Goal: Task Accomplishment & Management: Manage account settings

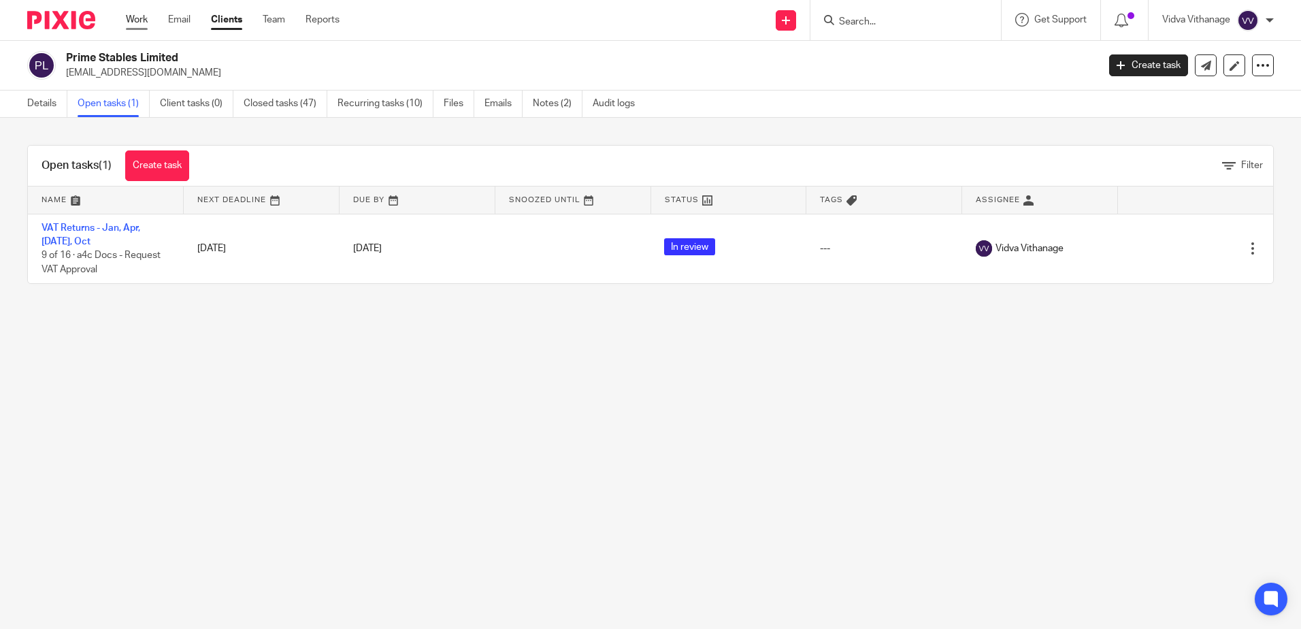
click at [135, 13] on link "Work" at bounding box center [137, 20] width 22 height 14
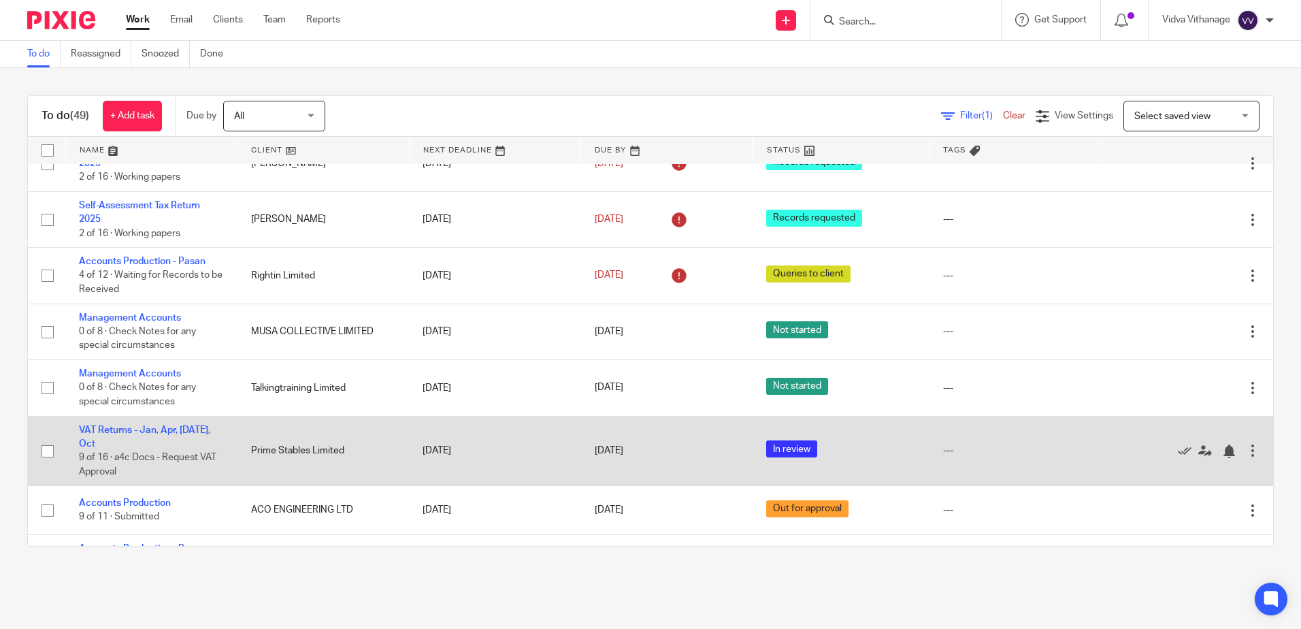
scroll to position [1705, 0]
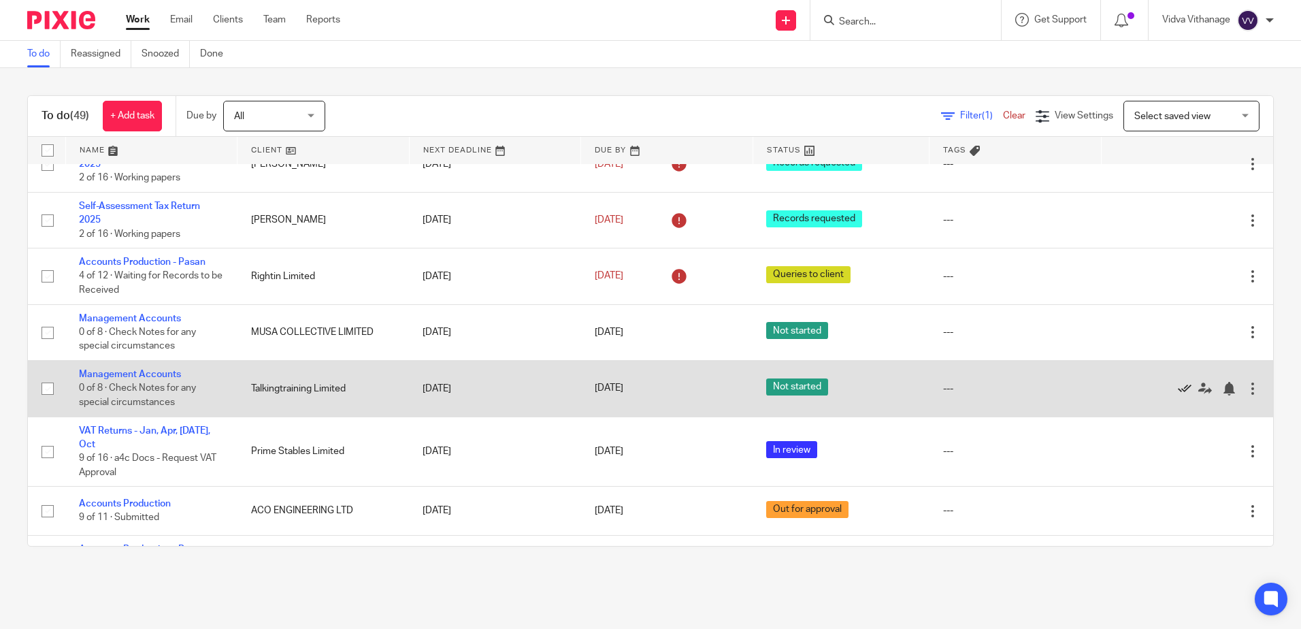
click at [1177, 388] on icon at bounding box center [1184, 389] width 14 height 14
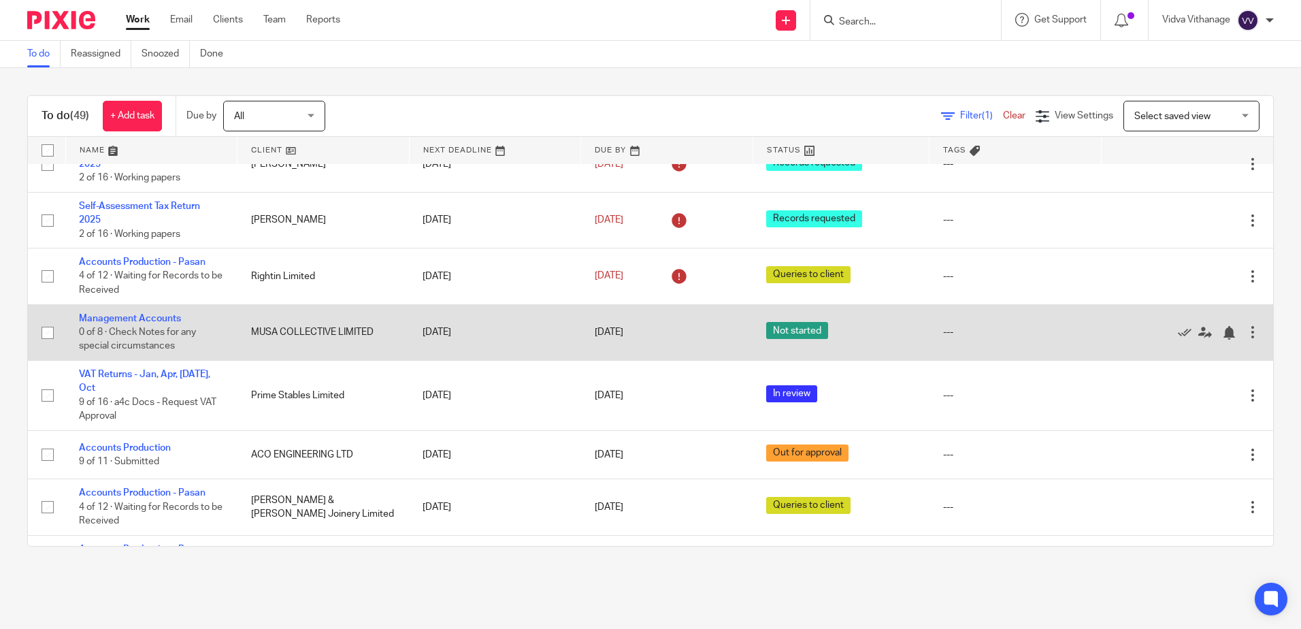
drag, startPoint x: 380, startPoint y: 339, endPoint x: 76, endPoint y: 304, distance: 306.7
drag, startPoint x: 67, startPoint y: 311, endPoint x: 394, endPoint y: 335, distance: 328.1
click at [394, 335] on tr "Management Accounts 0 of 8 · Check Notes for any special circumstances MUSA COL…" at bounding box center [650, 332] width 1245 height 56
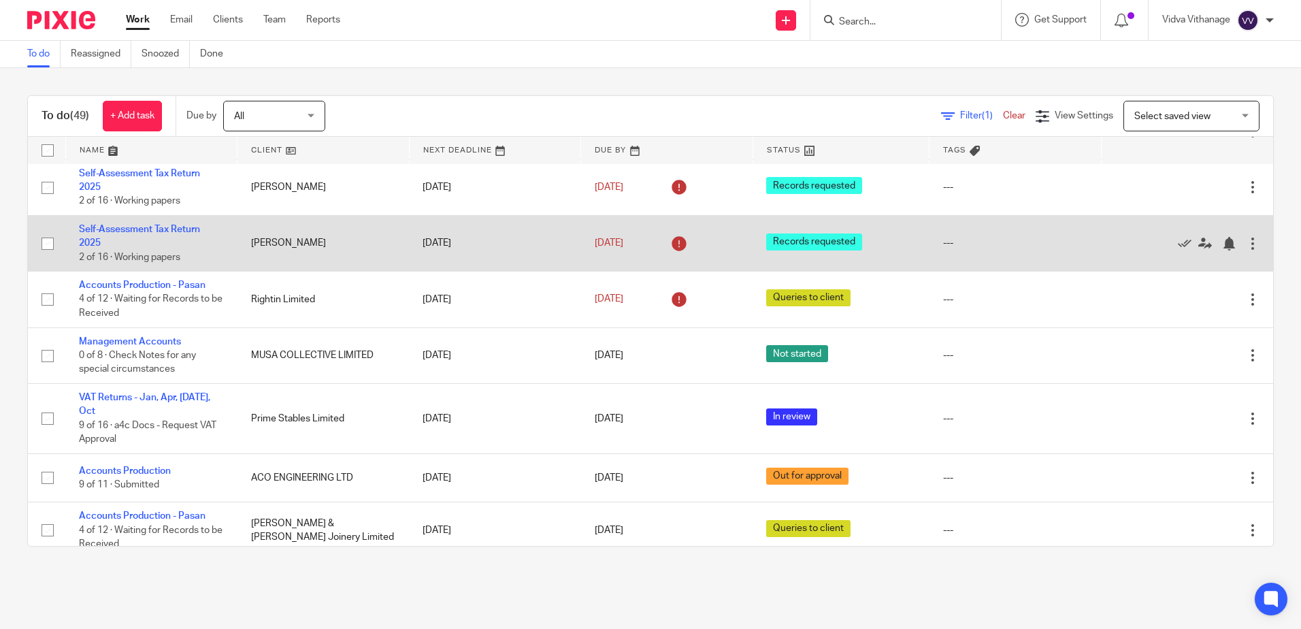
scroll to position [1722, 0]
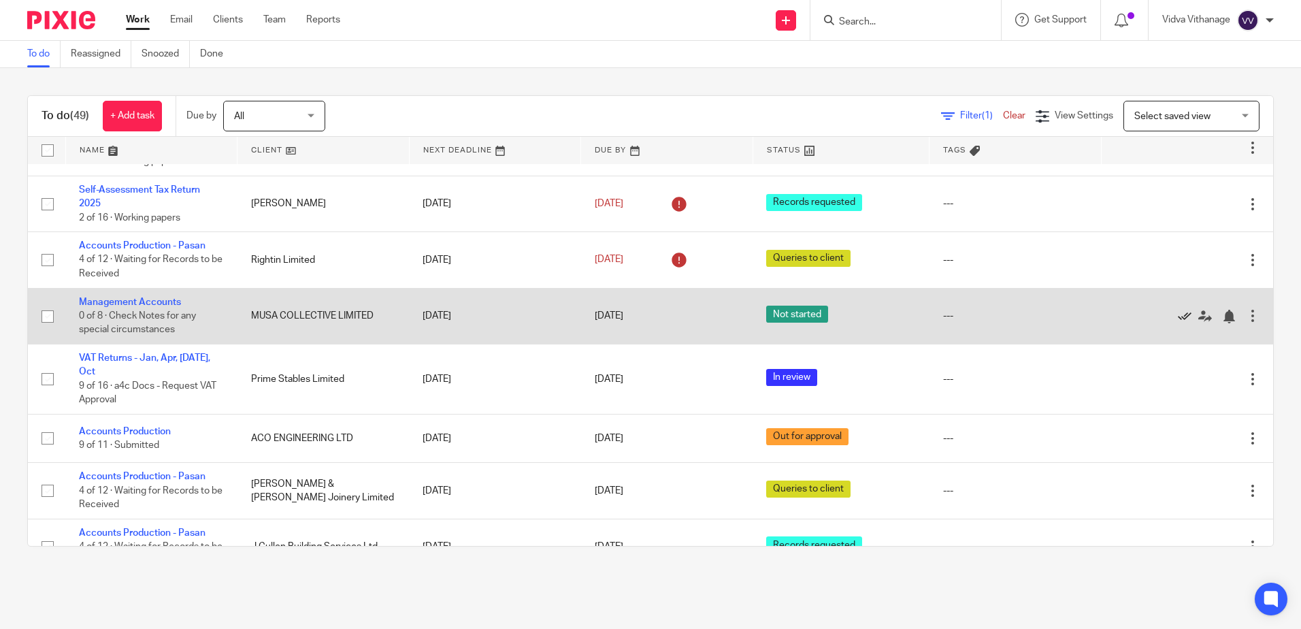
click at [1177, 316] on icon at bounding box center [1184, 317] width 14 height 14
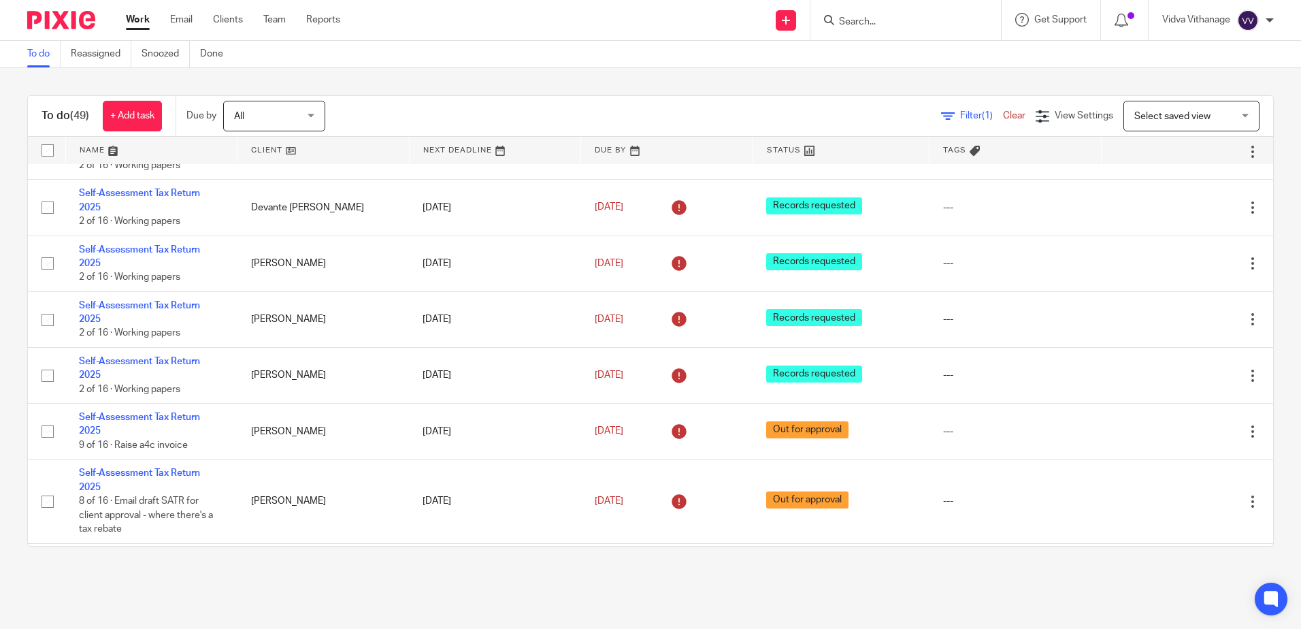
scroll to position [584, 0]
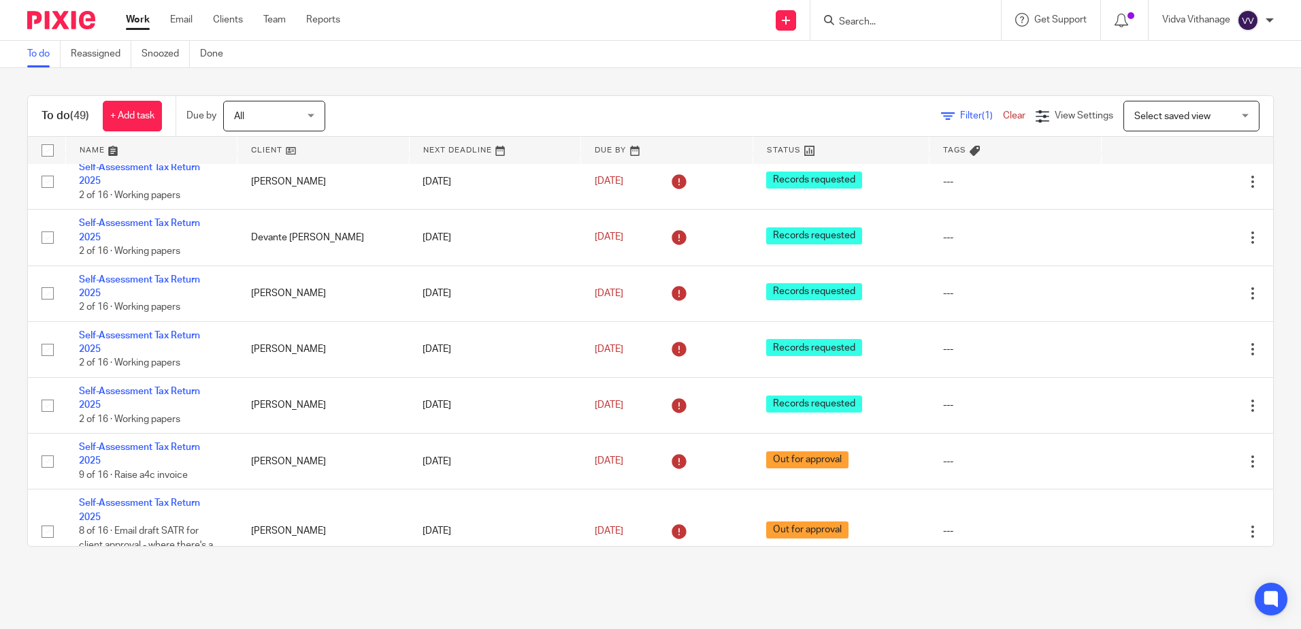
click at [884, 18] on input "Search" at bounding box center [898, 22] width 122 height 12
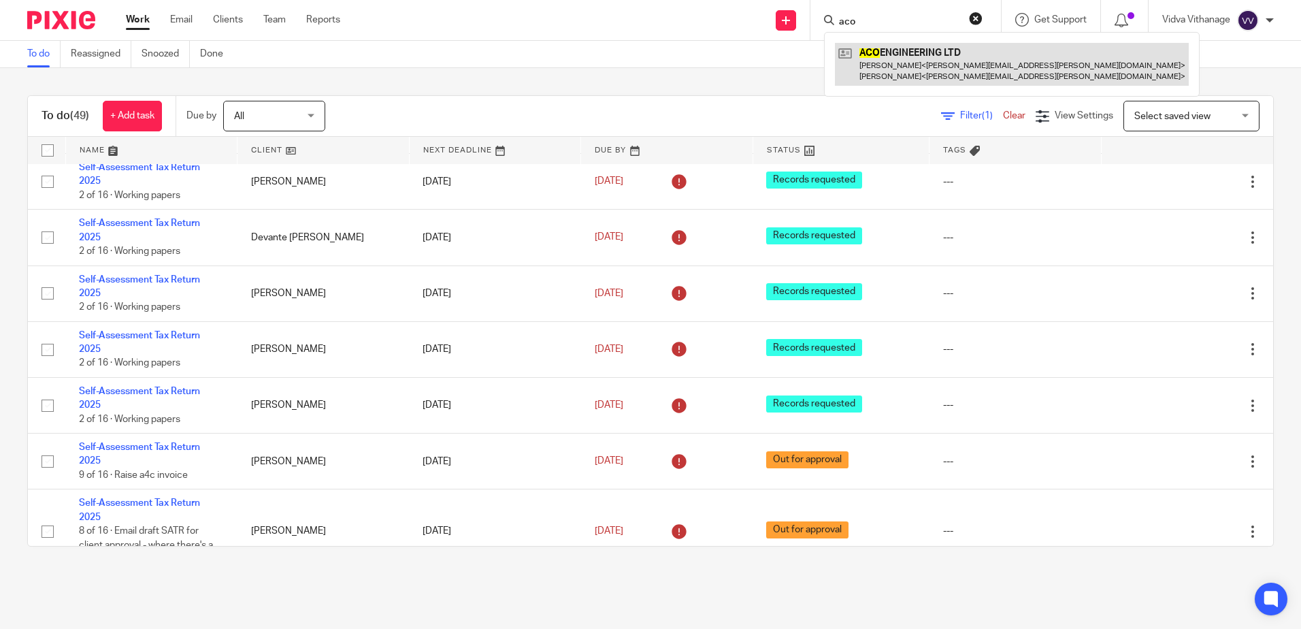
type input "aco"
click at [912, 58] on link at bounding box center [1012, 64] width 354 height 42
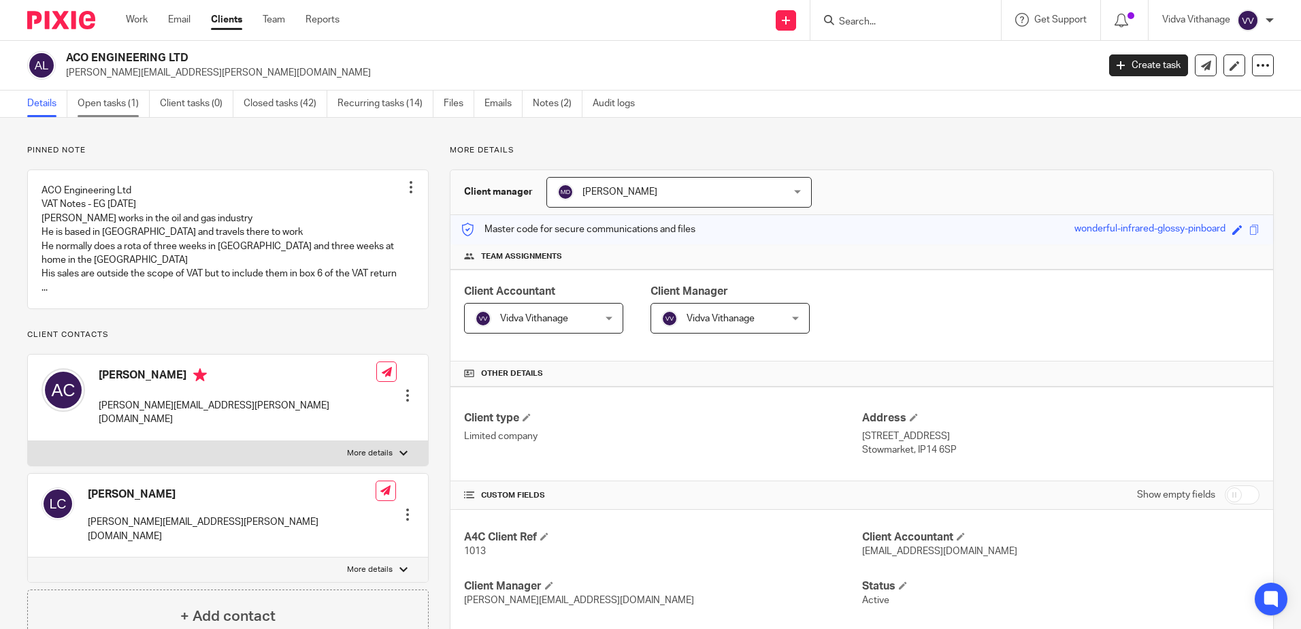
click at [104, 107] on link "Open tasks (1)" at bounding box center [114, 103] width 72 height 27
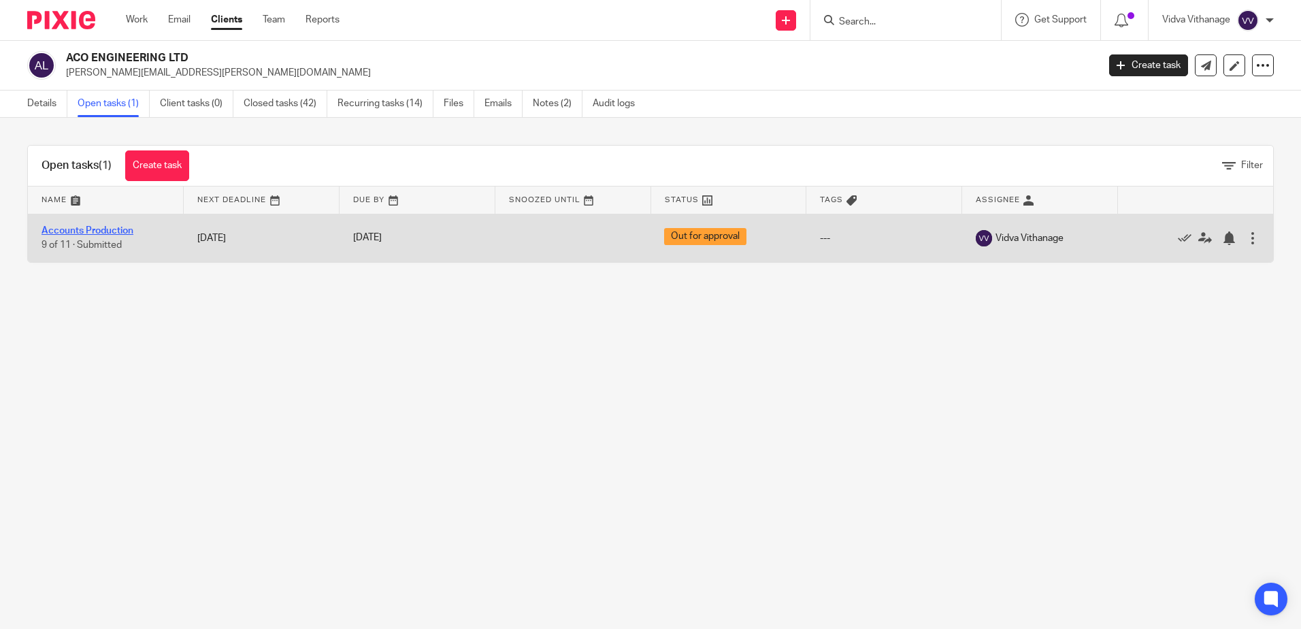
click at [118, 231] on link "Accounts Production" at bounding box center [87, 231] width 92 height 10
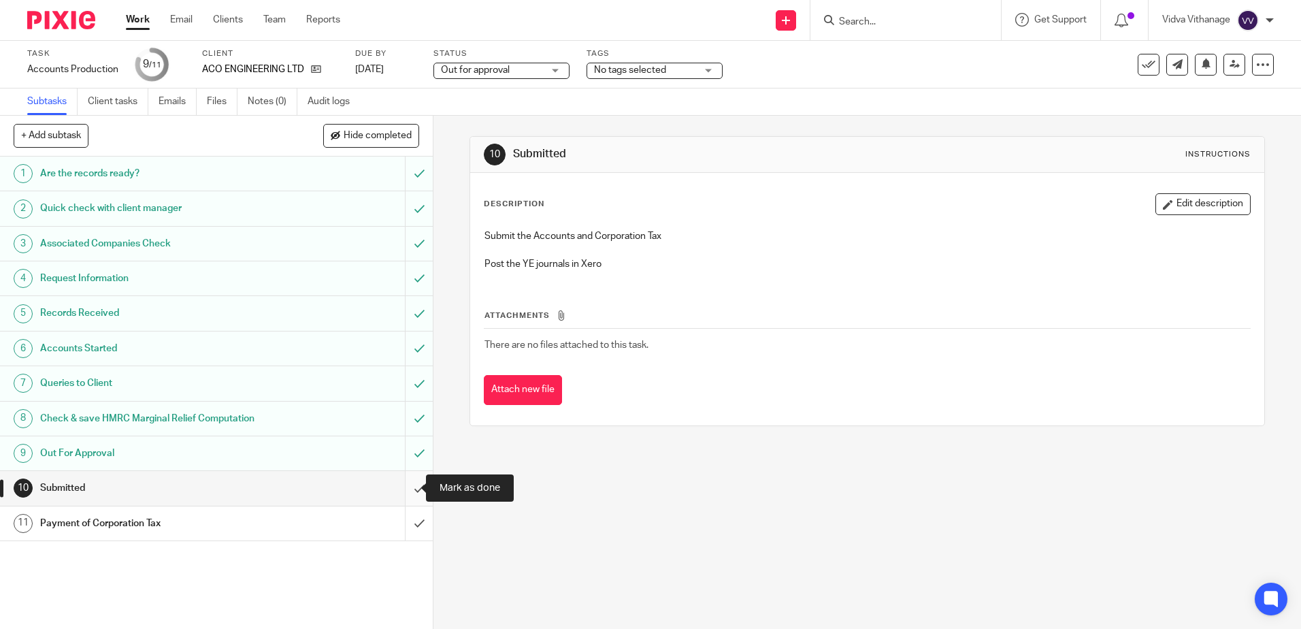
click at [405, 488] on input "submit" at bounding box center [216, 488] width 433 height 34
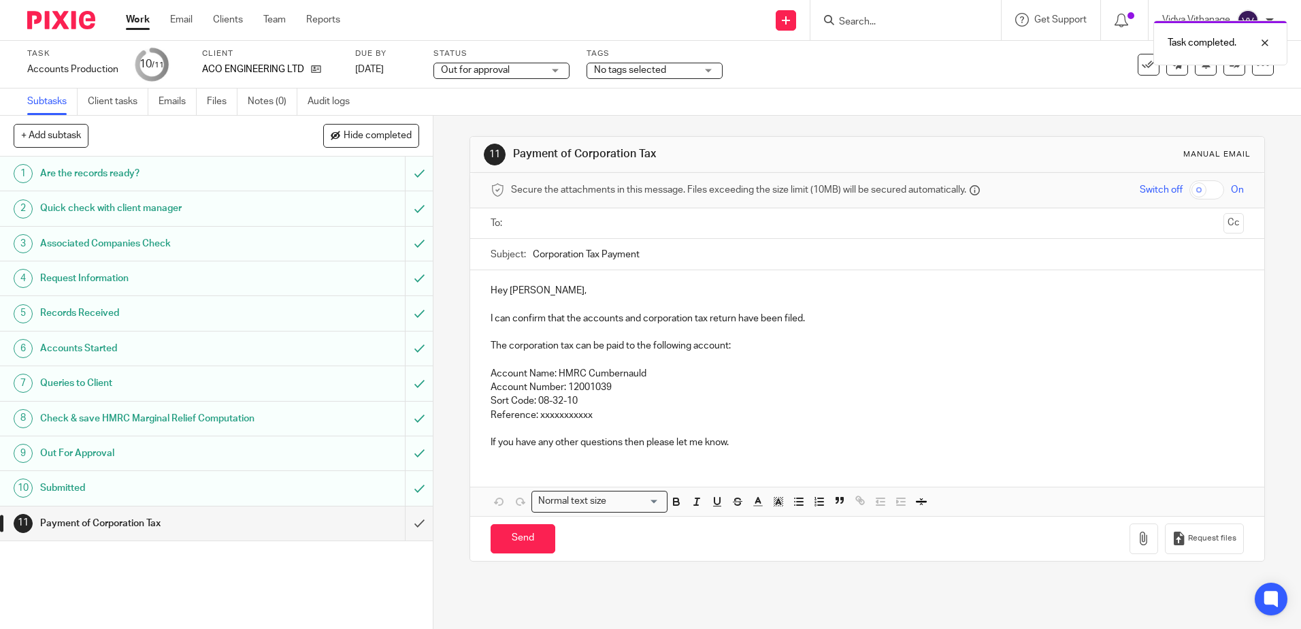
click at [592, 226] on input "text" at bounding box center [866, 224] width 701 height 16
click at [1060, 257] on input "Corporation Tax Payment" at bounding box center [888, 257] width 710 height 31
click at [488, 65] on span "Out for approval" at bounding box center [492, 70] width 102 height 14
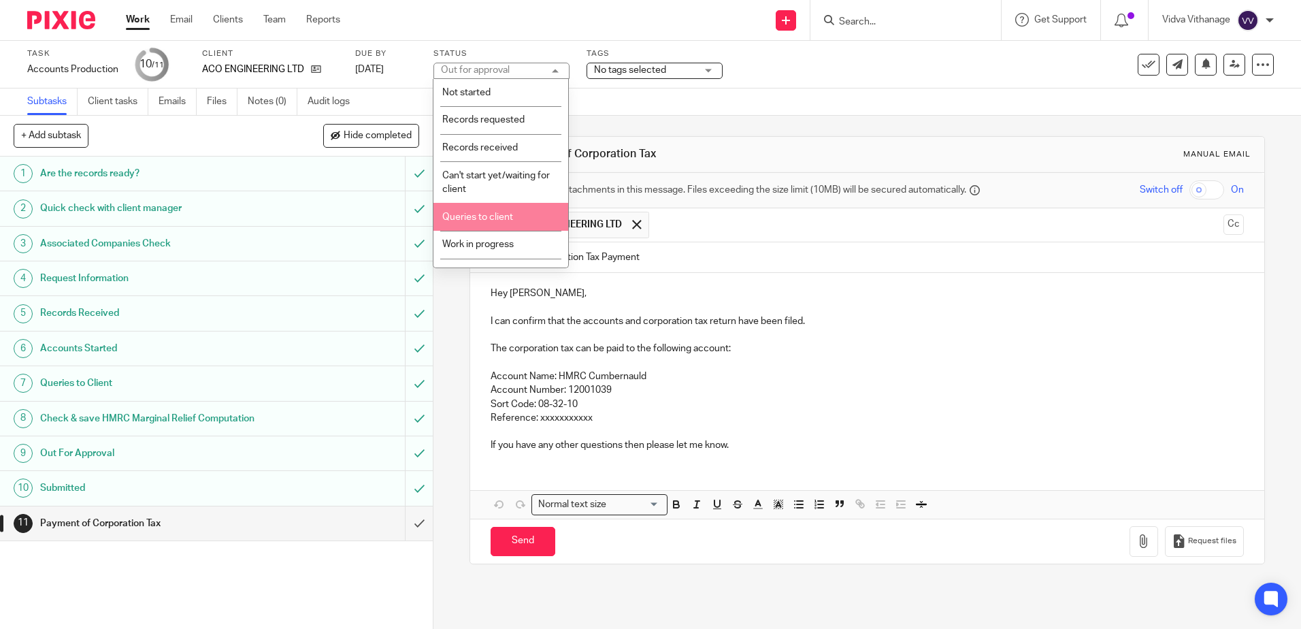
scroll to position [101, 0]
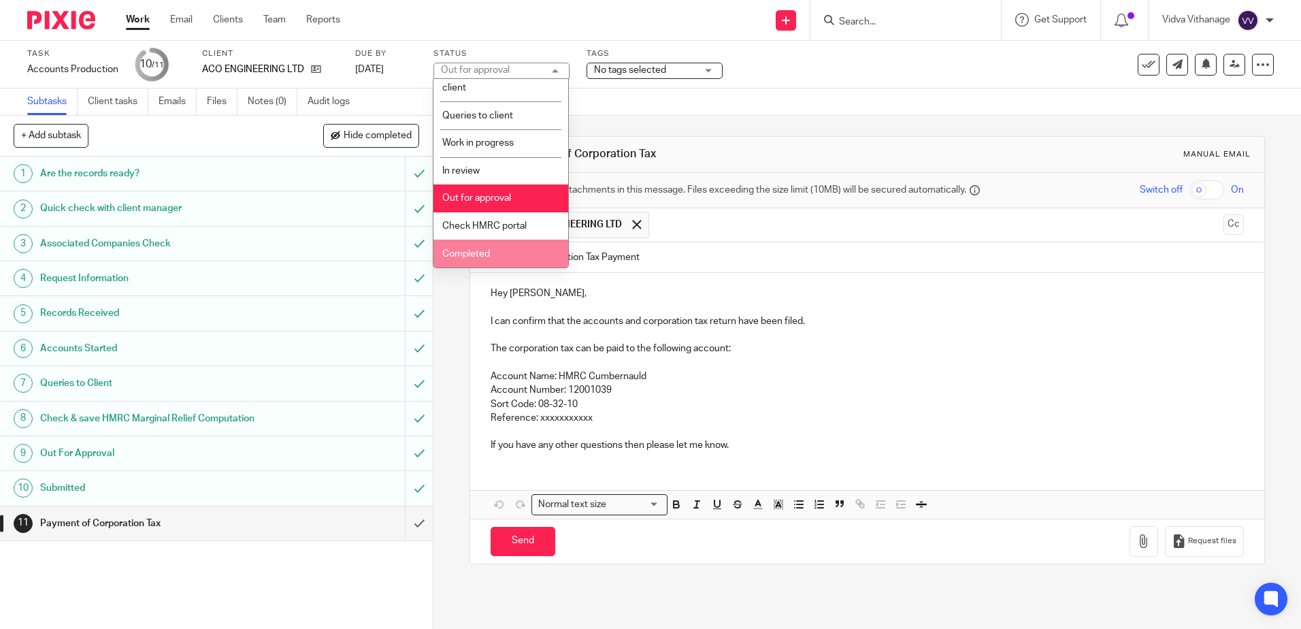
click at [492, 245] on li "Completed" at bounding box center [500, 253] width 135 height 28
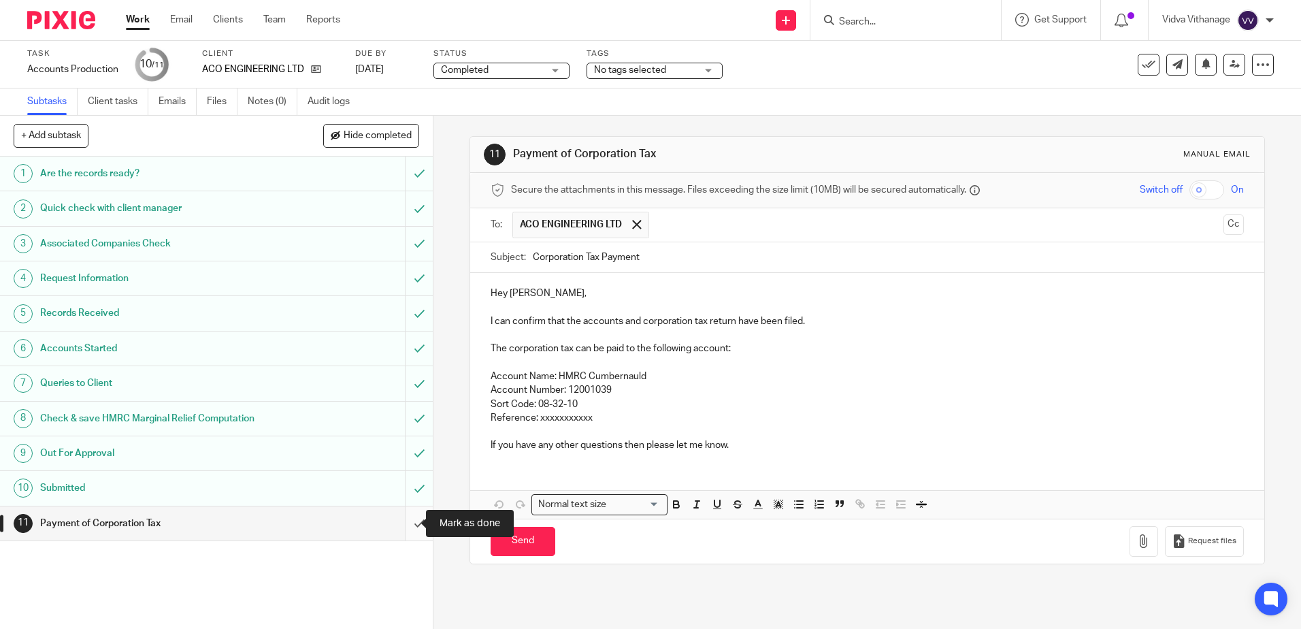
click at [406, 521] on input "submit" at bounding box center [216, 523] width 433 height 34
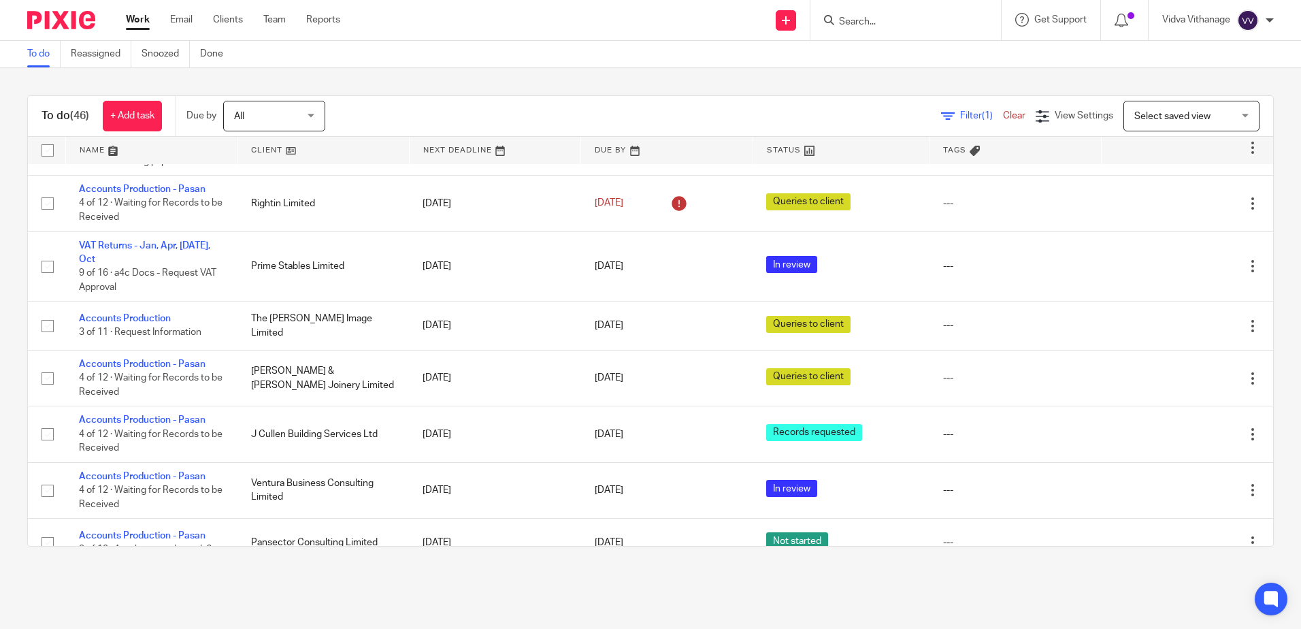
scroll to position [1818, 0]
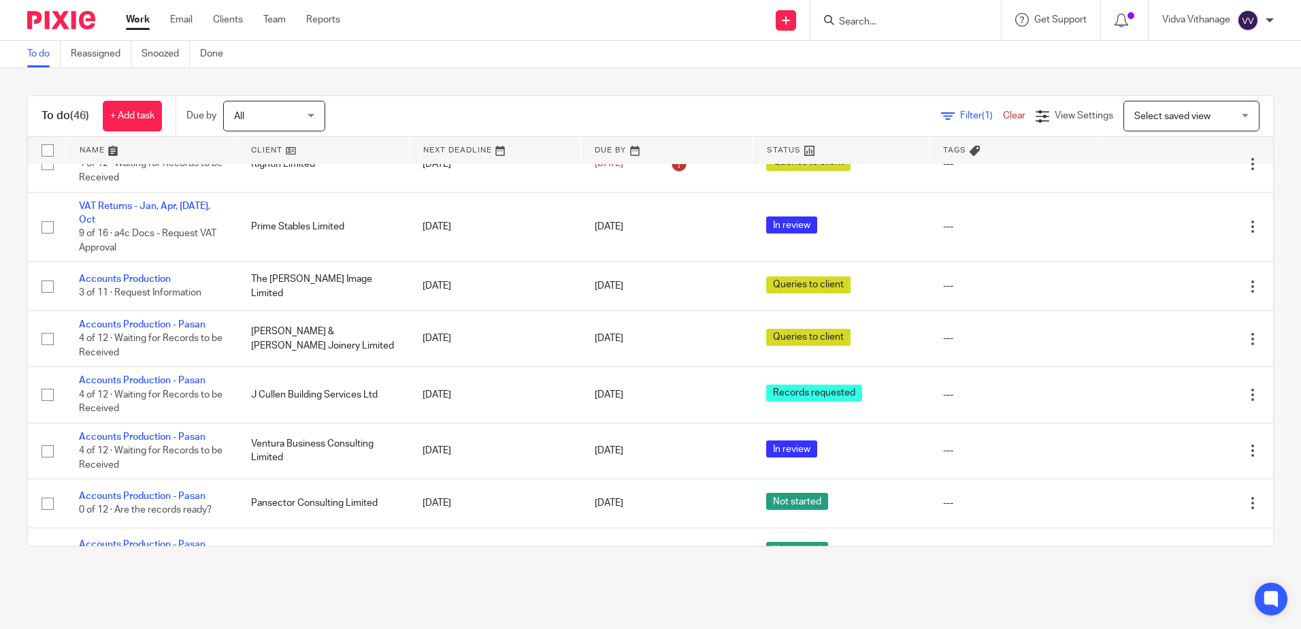
click at [849, 23] on input "Search" at bounding box center [898, 22] width 122 height 12
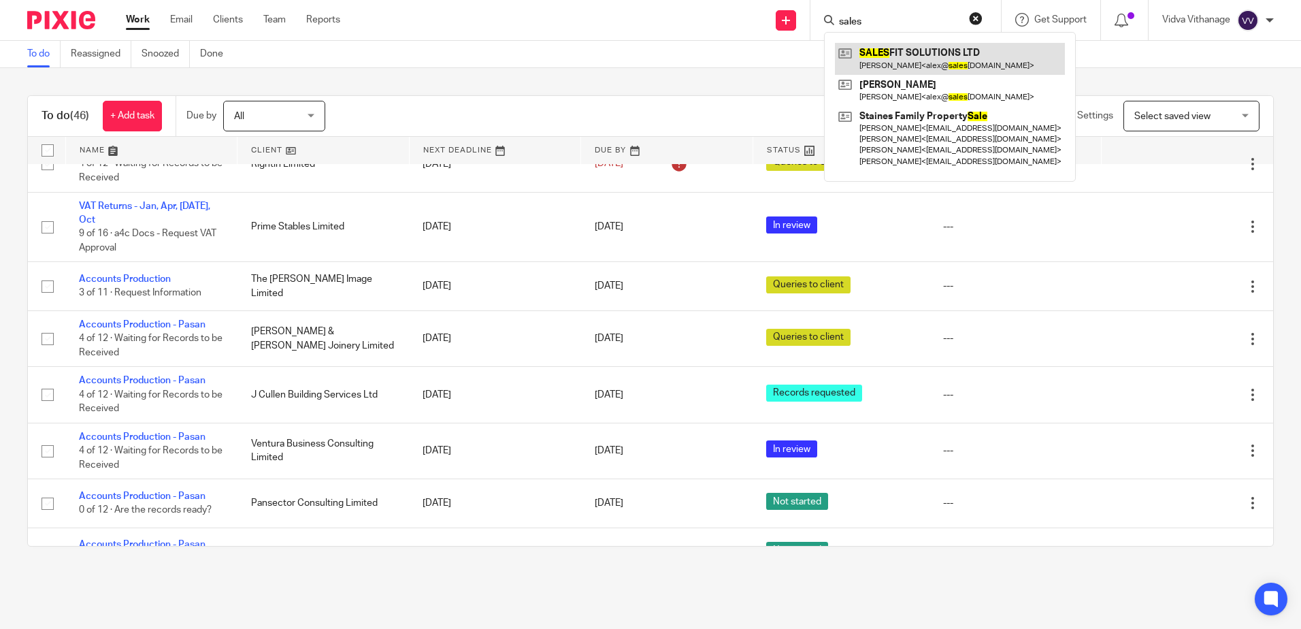
type input "sales"
click at [954, 53] on link at bounding box center [950, 58] width 230 height 31
